Goal: Information Seeking & Learning: Find specific fact

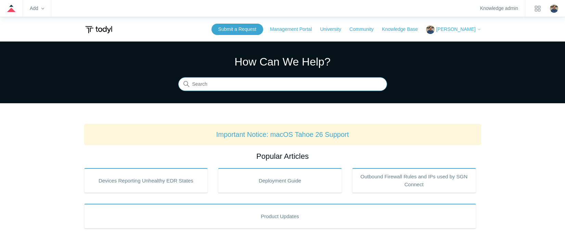
click at [202, 84] on input "Search" at bounding box center [282, 84] width 209 height 14
type input "104"
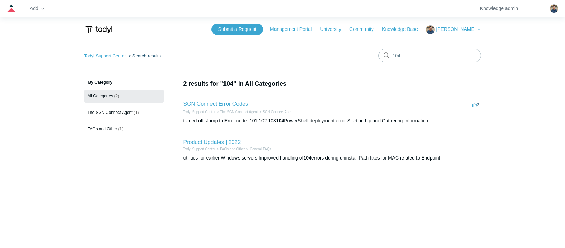
click at [223, 104] on link "SGN Connect Error Codes" at bounding box center [216, 104] width 65 height 6
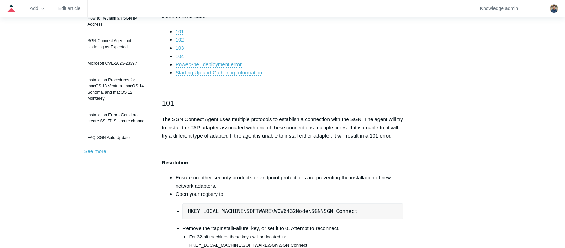
click at [182, 56] on link "104" at bounding box center [180, 56] width 9 height 6
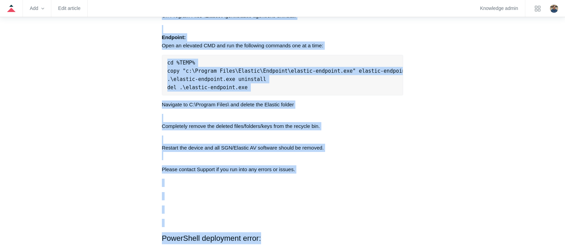
scroll to position [1897, 0]
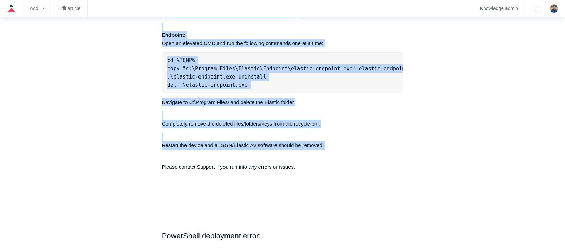
drag, startPoint x: 160, startPoint y: 50, endPoint x: 291, endPoint y: 160, distance: 171.1
copy div "Lorem ips dol sitam co adipisci elitse doe TEM Incidid Utlab et dol magnaaliqua…"
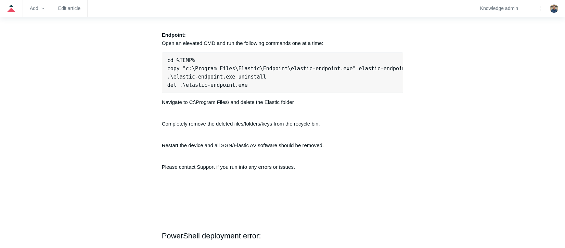
drag, startPoint x: 27, startPoint y: 150, endPoint x: 108, endPoint y: 72, distance: 112.1
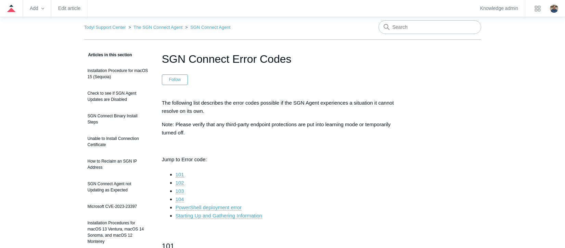
scroll to position [0, 0]
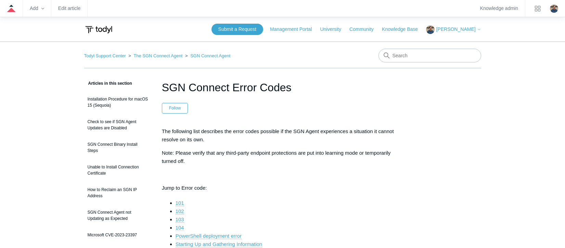
click at [184, 226] on link "104" at bounding box center [180, 227] width 9 height 6
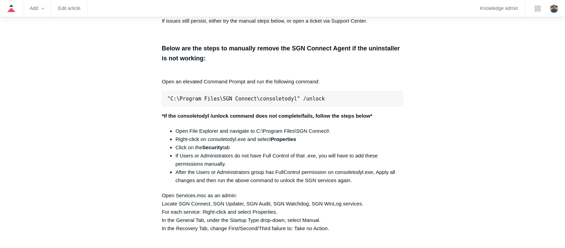
scroll to position [1474, 0]
